Goal: Check status

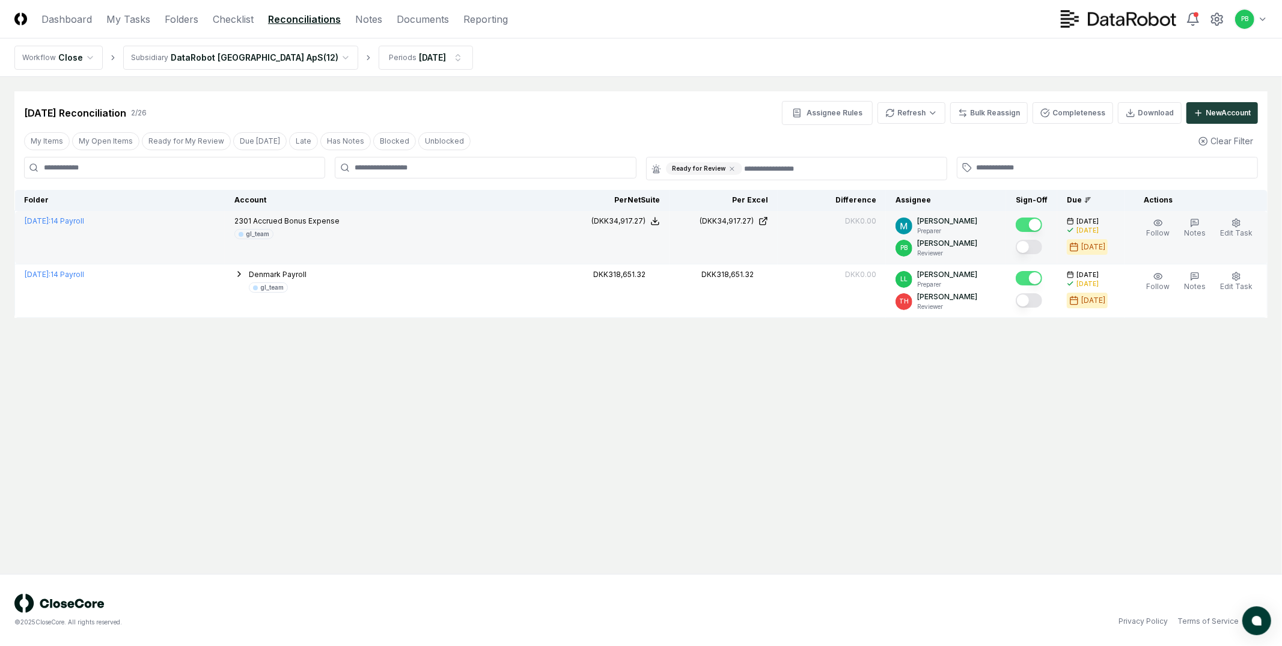
click at [1035, 243] on button "Mark complete" at bounding box center [1029, 247] width 26 height 14
click at [244, 16] on link "Checklist" at bounding box center [233, 19] width 41 height 14
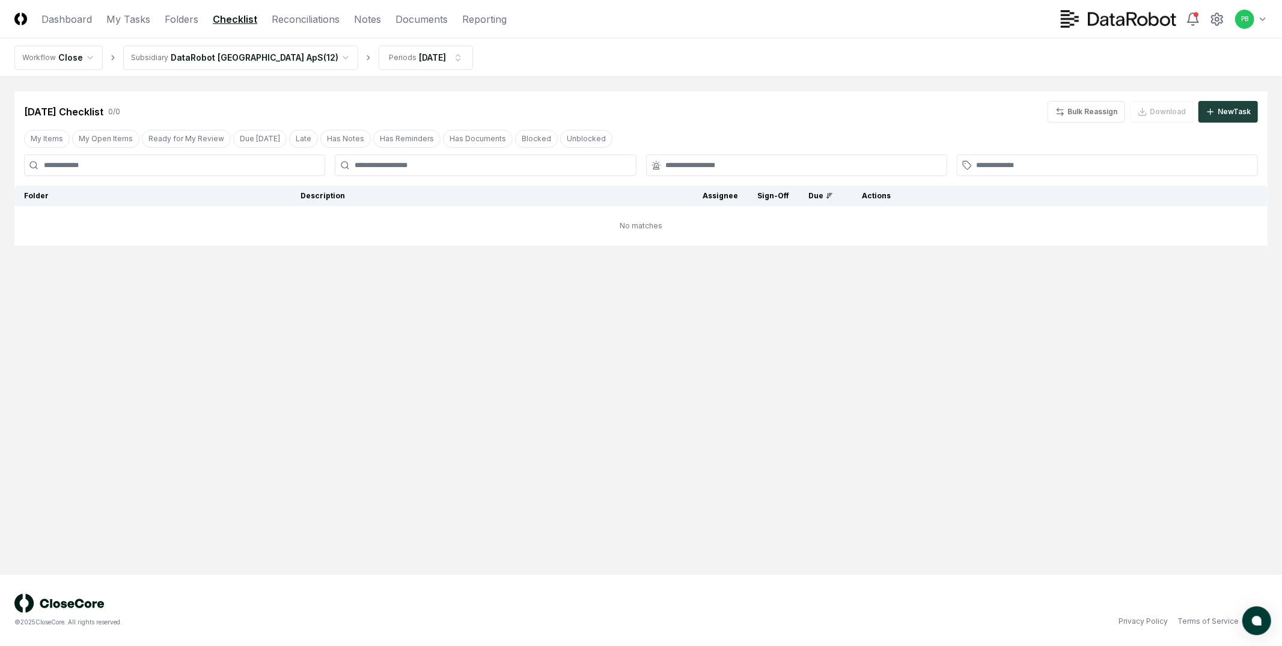
click at [265, 46] on html "CloseCore Dashboard My Tasks Folders Checklist Reconciliations Notes Documents …" at bounding box center [641, 323] width 1282 height 646
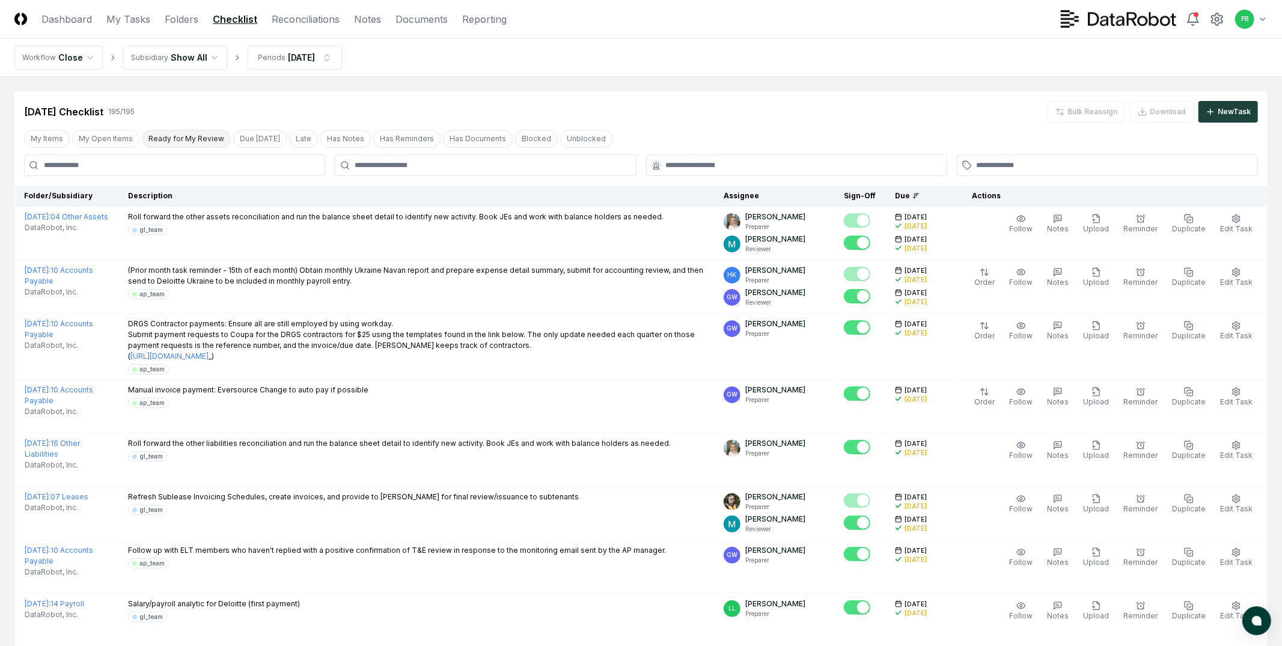
click at [195, 144] on button "Ready for My Review" at bounding box center [186, 139] width 89 height 18
